Goal: Transaction & Acquisition: Obtain resource

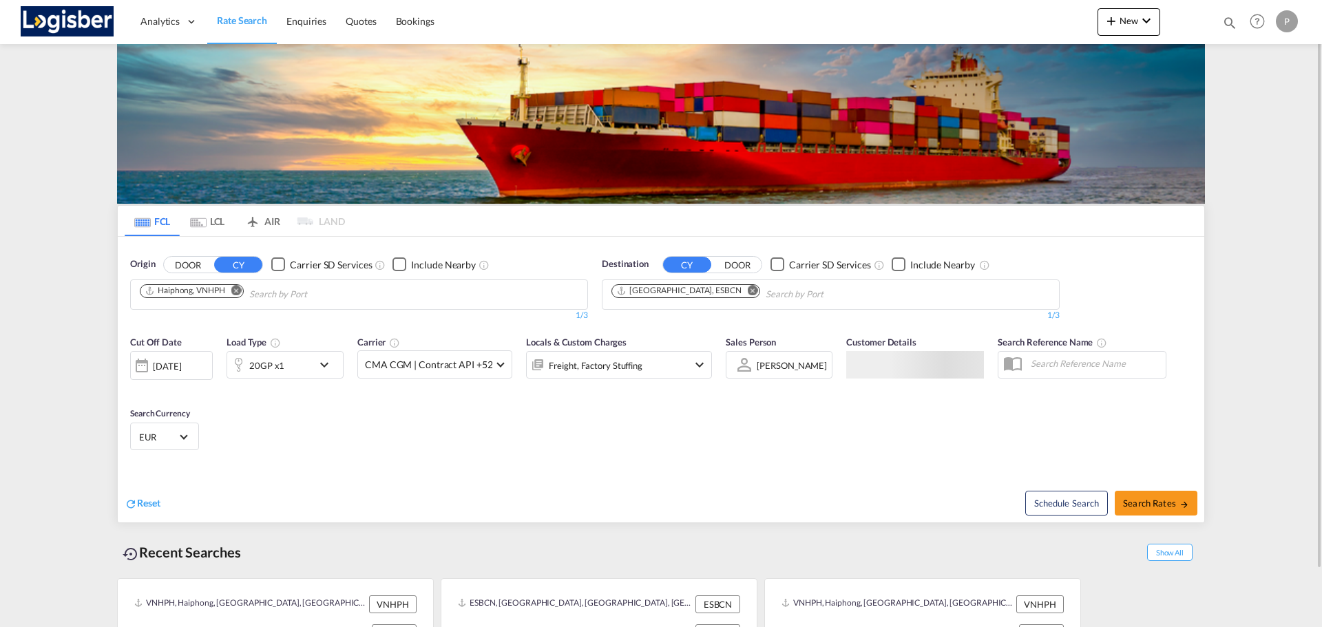
click at [214, 225] on md-tab-item "LCL" at bounding box center [207, 221] width 55 height 30
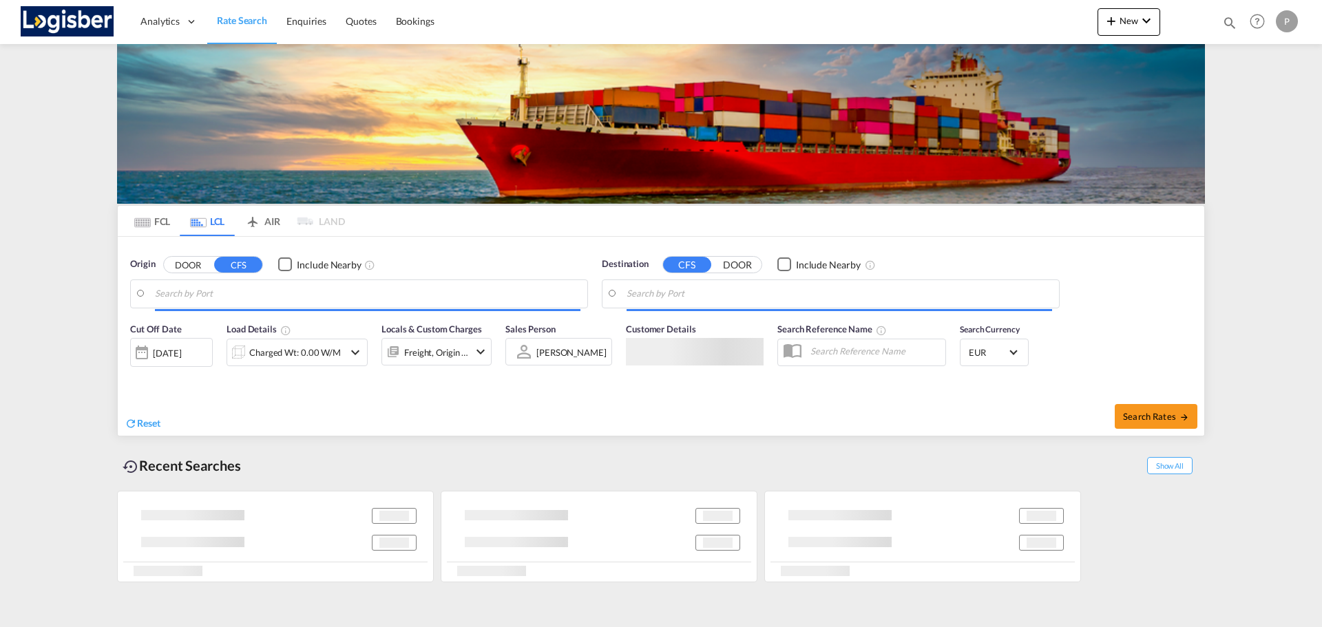
type input "[GEOGRAPHIC_DATA], ESVLC"
type input "[GEOGRAPHIC_DATA], MYKUL"
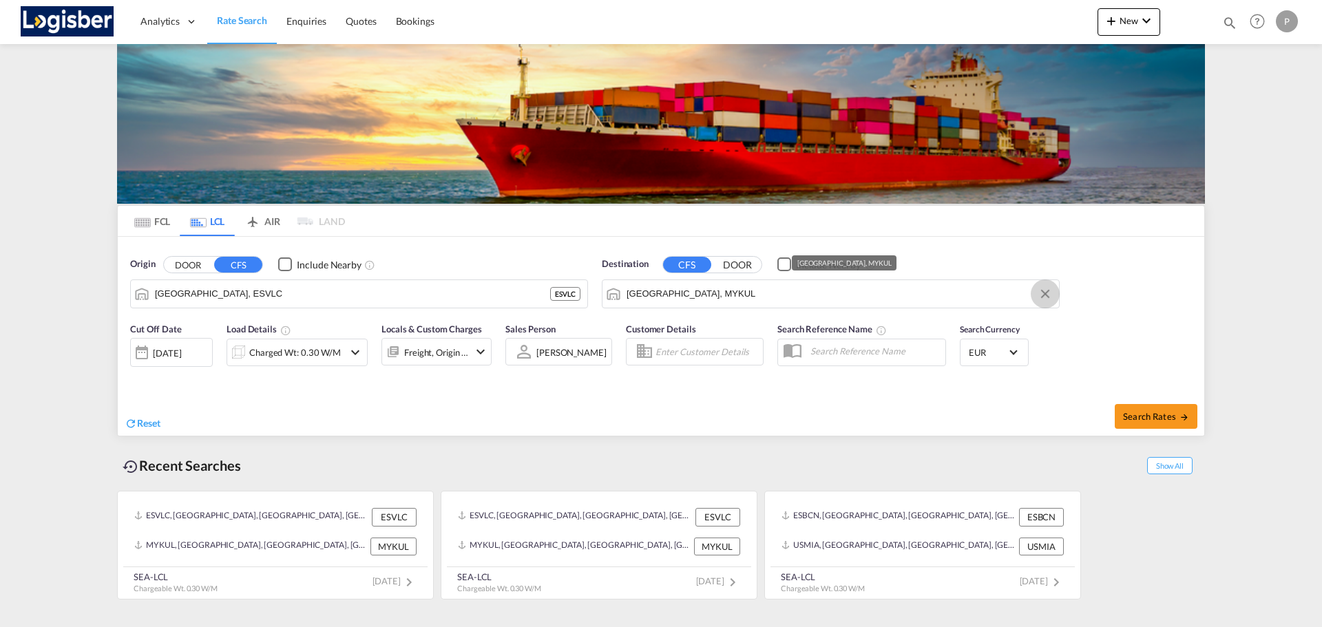
click at [1048, 295] on button "Clear Input" at bounding box center [1045, 294] width 21 height 21
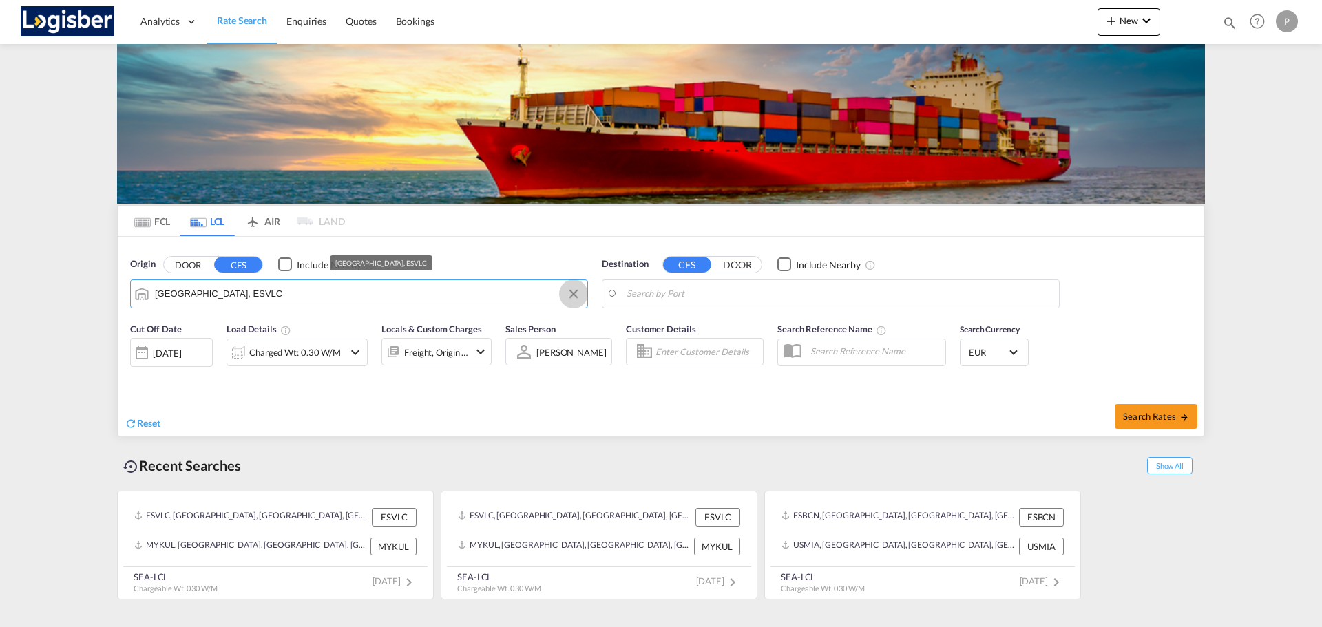
click at [577, 292] on button "Clear Input" at bounding box center [573, 294] width 21 height 21
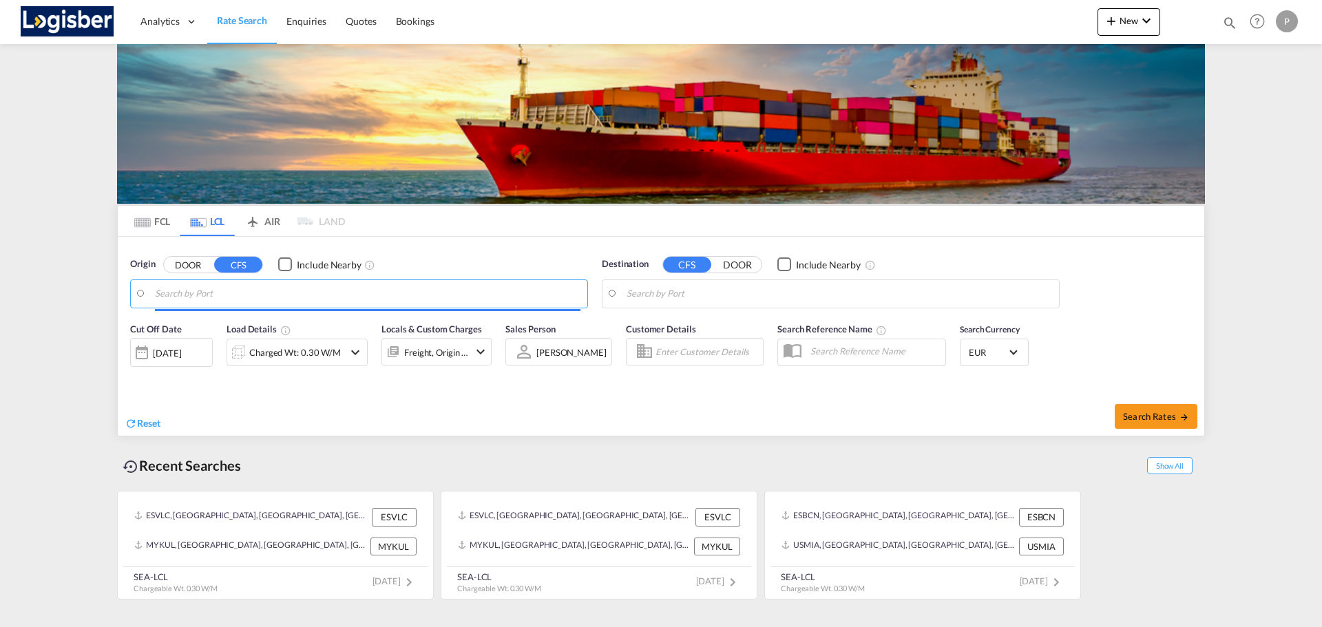
click at [172, 298] on input "Search by Port" at bounding box center [368, 294] width 426 height 21
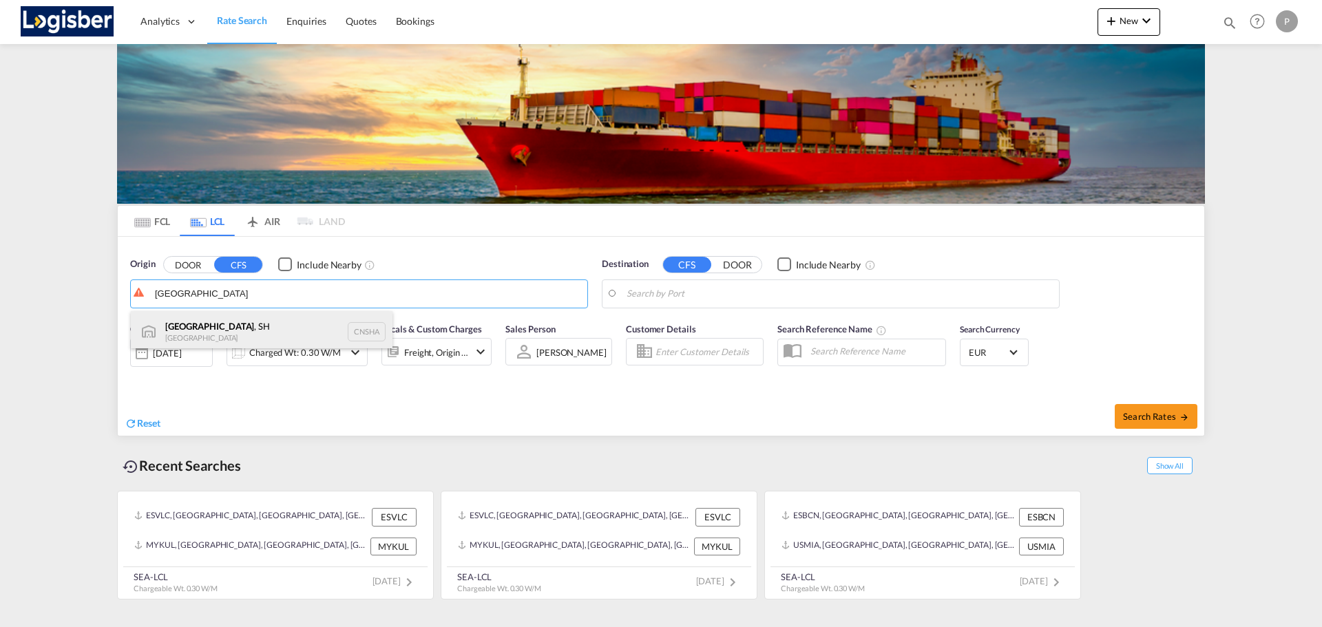
click at [183, 330] on div "[GEOGRAPHIC_DATA] , SH China CNSHA" at bounding box center [262, 331] width 262 height 41
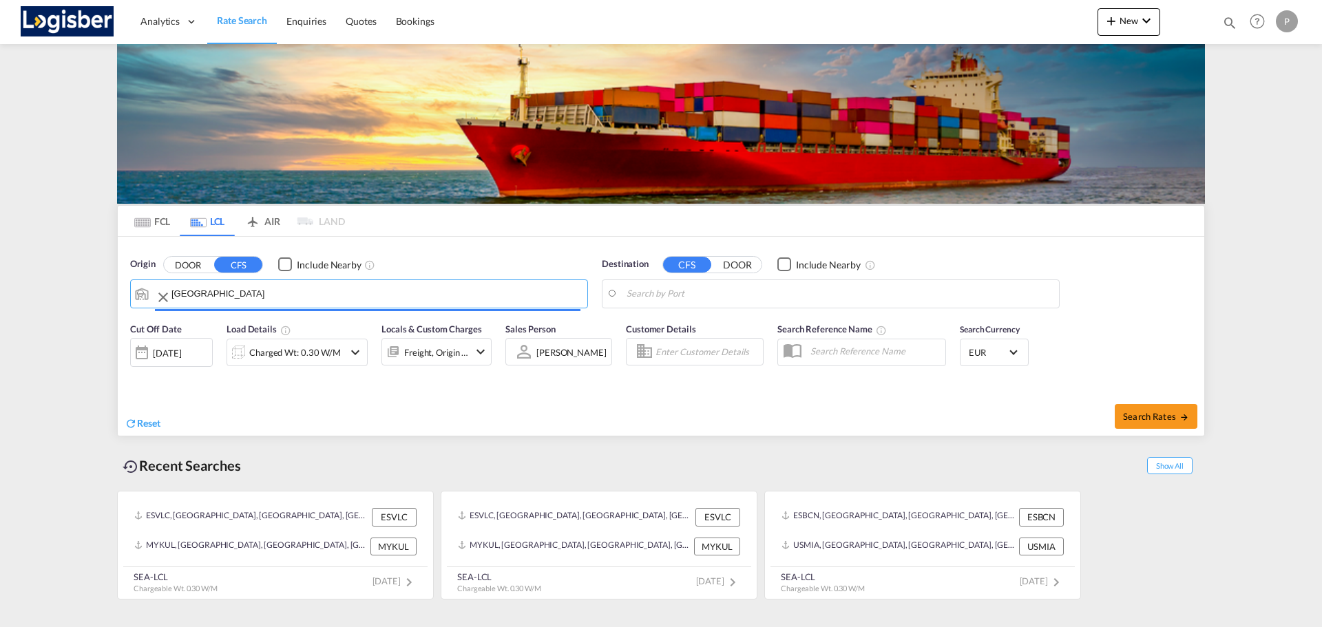
type input "[GEOGRAPHIC_DATA], SH, CNSHA"
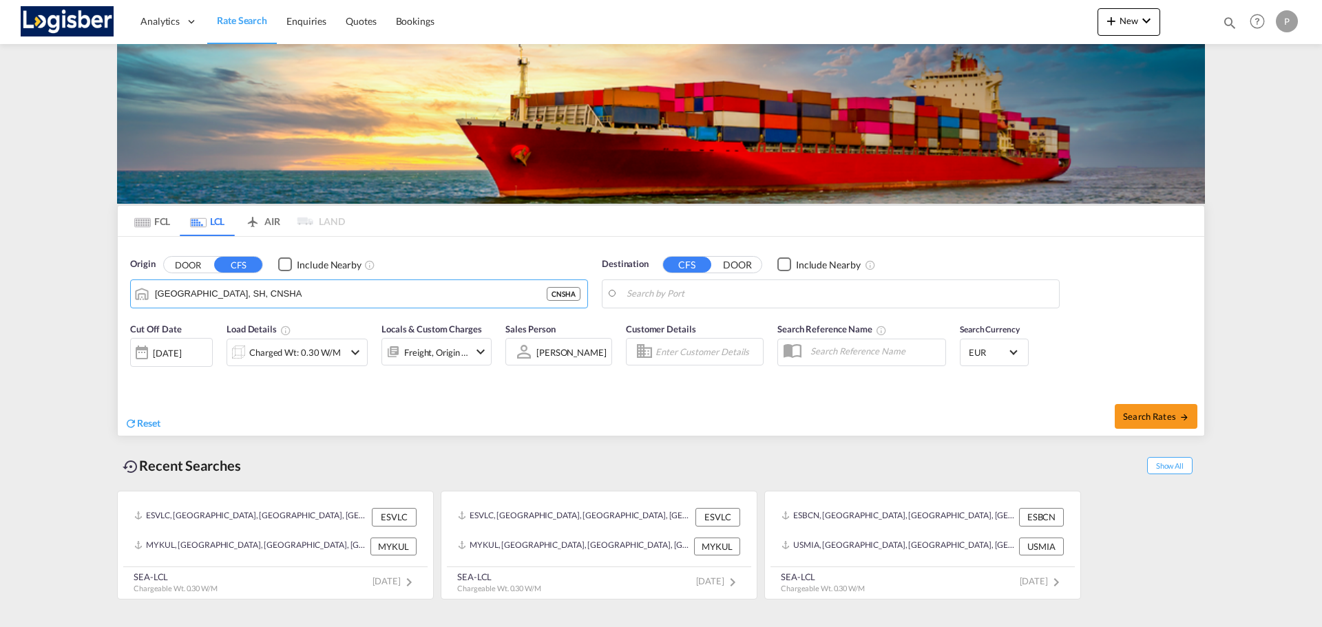
click at [650, 292] on body "Analytics Dashboard Rate Search Enquiries Quotes Bookings" at bounding box center [661, 313] width 1322 height 627
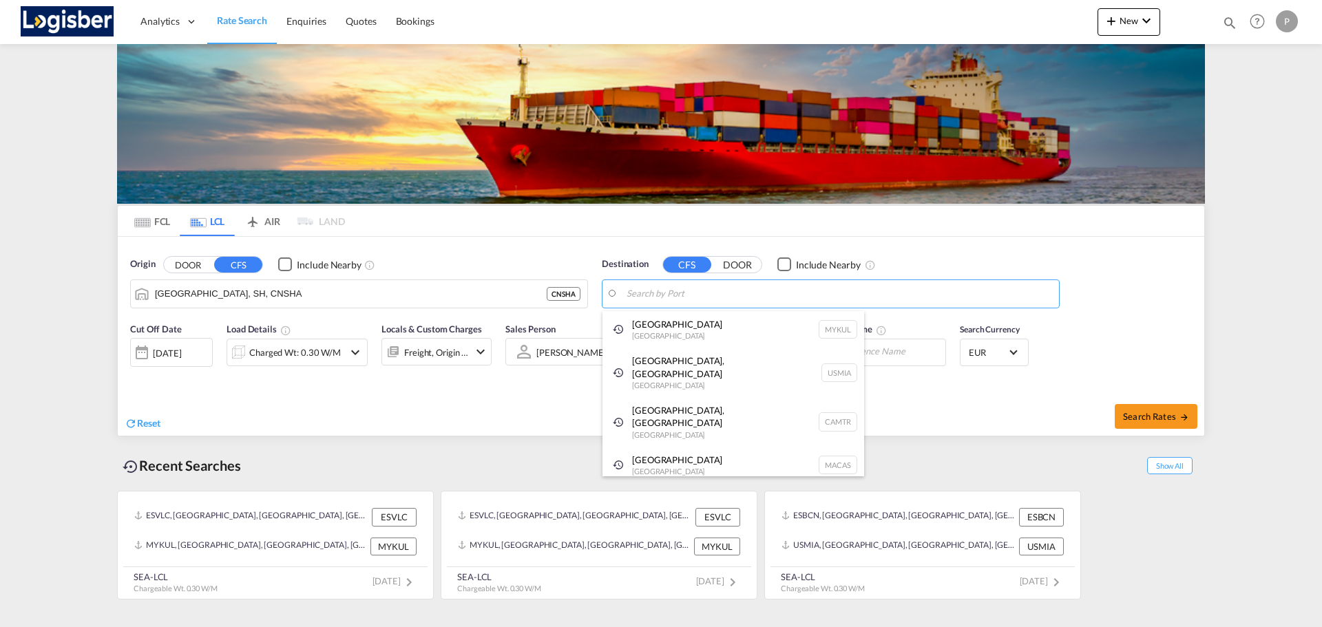
type input "e"
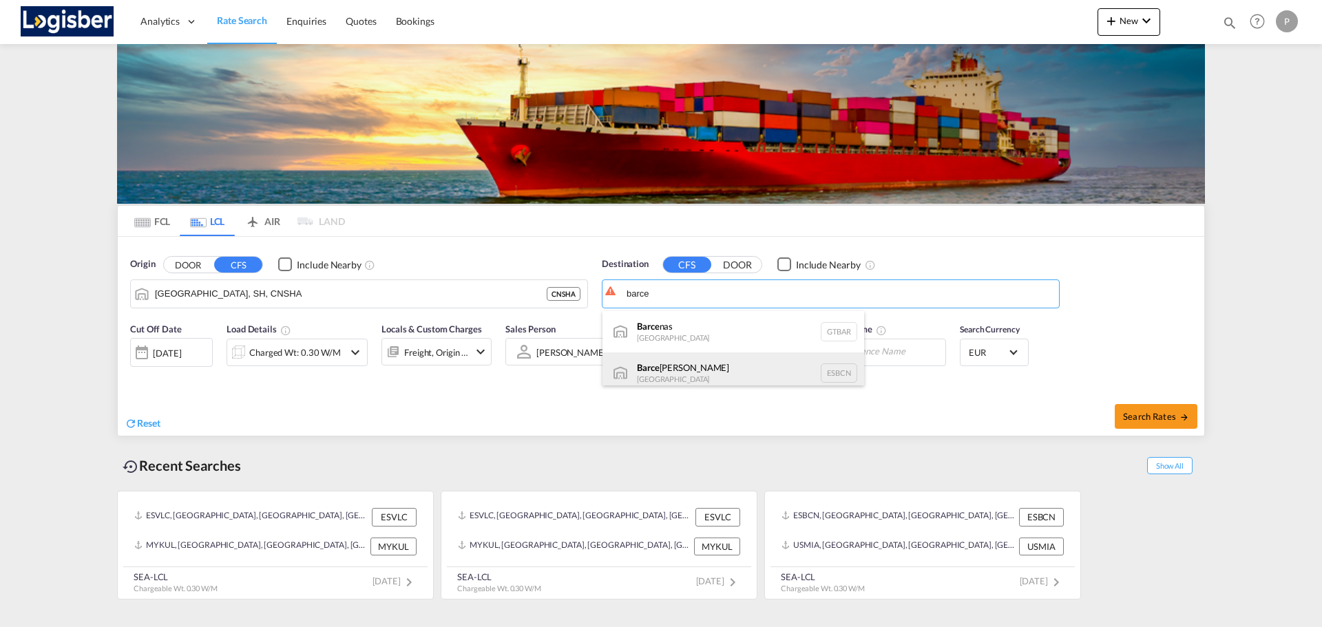
click at [667, 369] on div "[PERSON_NAME] [GEOGRAPHIC_DATA] ESBCN" at bounding box center [734, 373] width 262 height 41
type input "[GEOGRAPHIC_DATA], ESBCN"
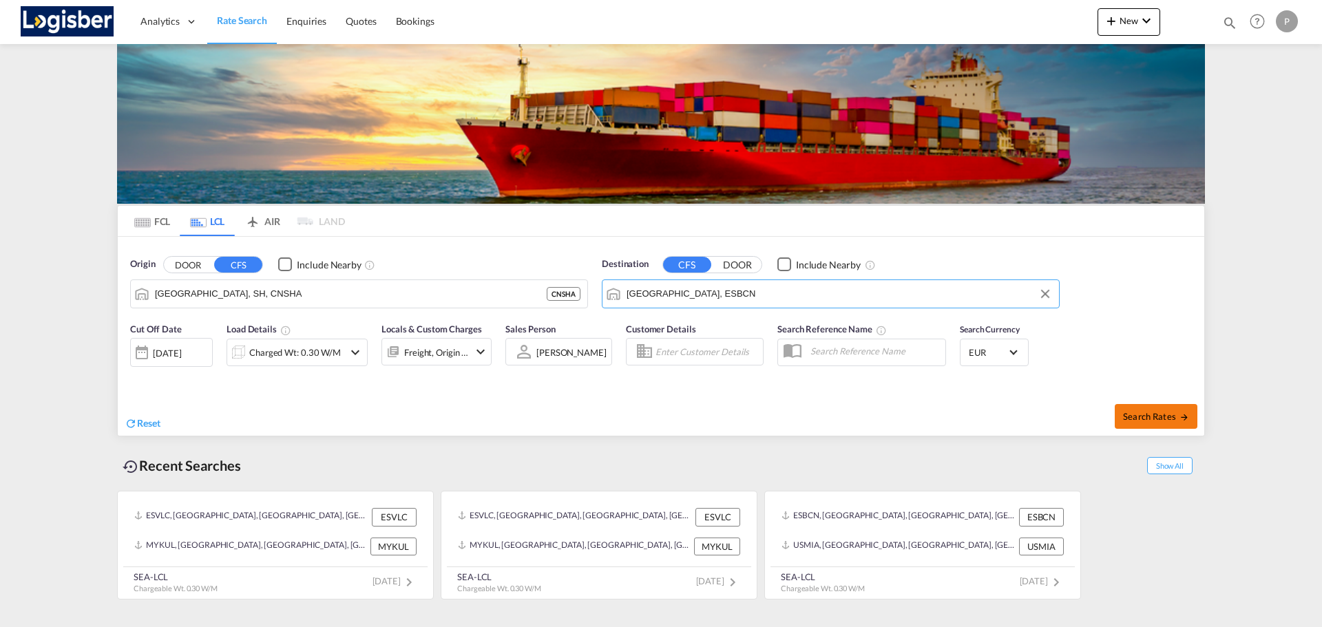
click at [1157, 416] on span "Search Rates" at bounding box center [1156, 416] width 66 height 11
type input "CNSHA to ESBCN / [DATE]"
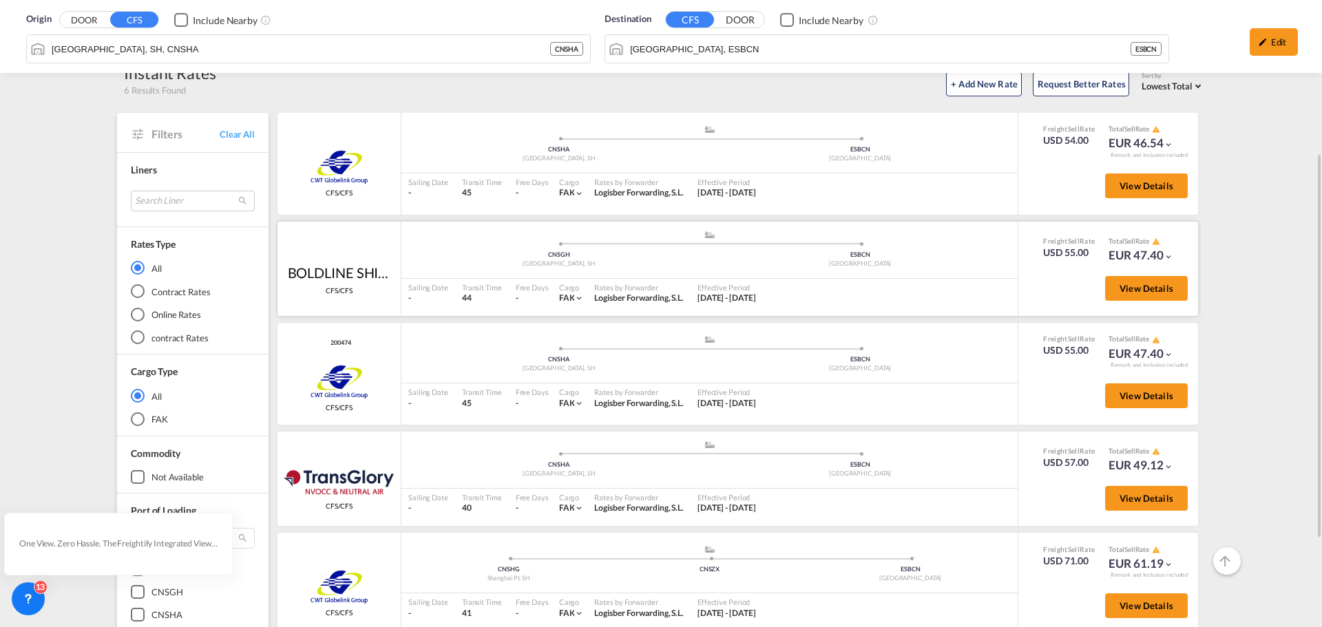
scroll to position [207, 0]
